Goal: Find specific page/section: Find specific page/section

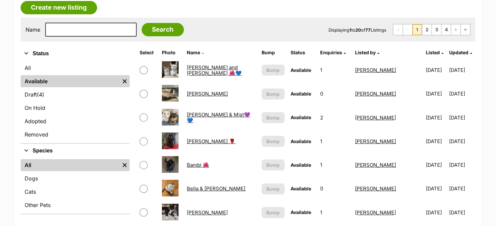
scroll to position [66, 0]
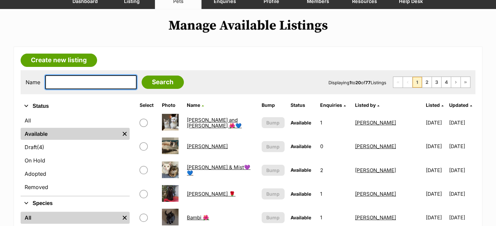
click at [92, 84] on input "text" at bounding box center [90, 82] width 91 height 14
type input "[PERSON_NAME]"
click at [142, 75] on input "Search" at bounding box center [163, 81] width 42 height 13
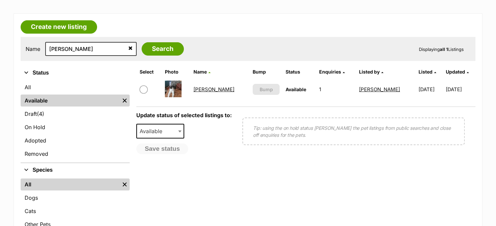
click at [198, 87] on link "Marty" at bounding box center [213, 89] width 41 height 6
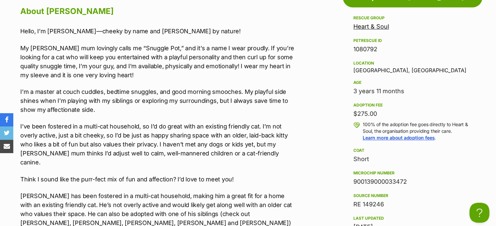
drag, startPoint x: 370, startPoint y: 180, endPoint x: 308, endPoint y: 179, distance: 62.2
drag, startPoint x: 409, startPoint y: 182, endPoint x: 351, endPoint y: 182, distance: 57.8
click at [351, 182] on aside "Rescue group Heart & Soul PetRescue ID 1080792 Location [GEOGRAPHIC_DATA], [GEO…" at bounding box center [413, 156] width 140 height 284
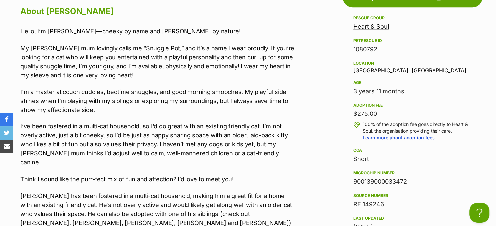
copy div "900139000033472"
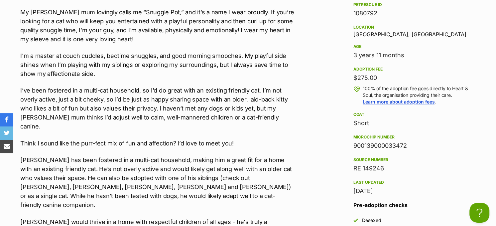
scroll to position [698, 0]
